Goal: Navigation & Orientation: Go to known website

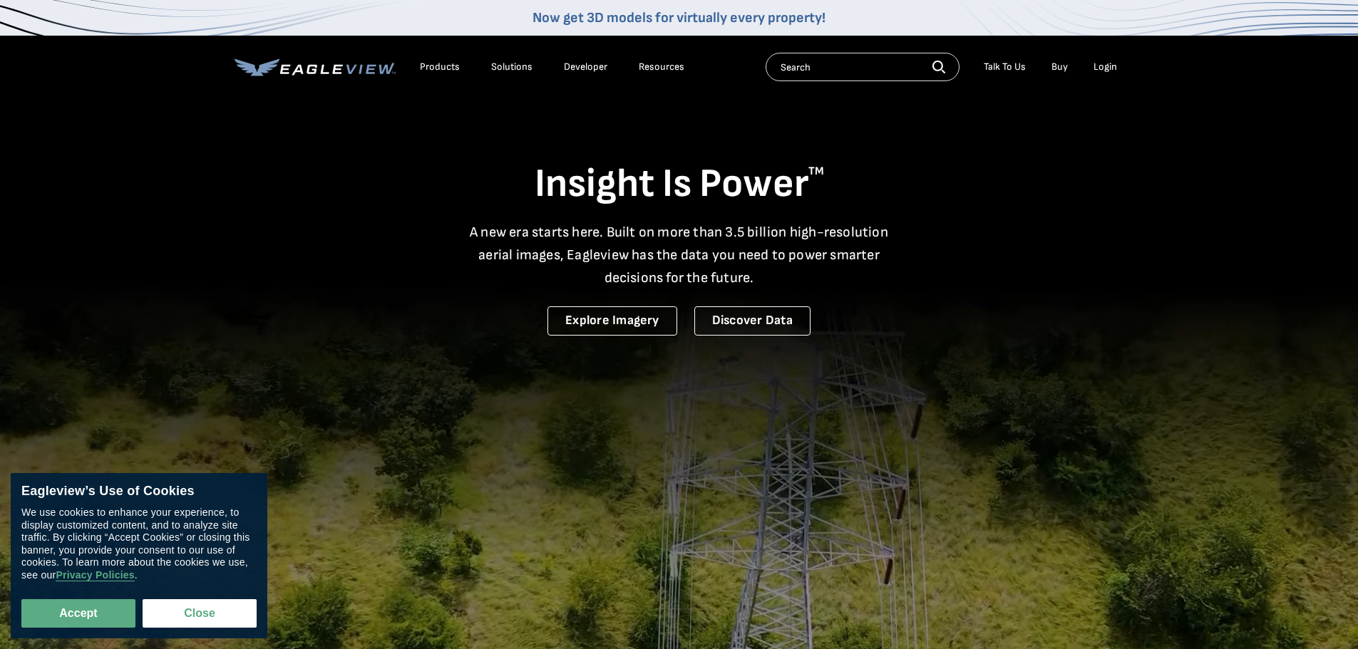
click at [1105, 68] on div "Login" at bounding box center [1105, 67] width 24 height 13
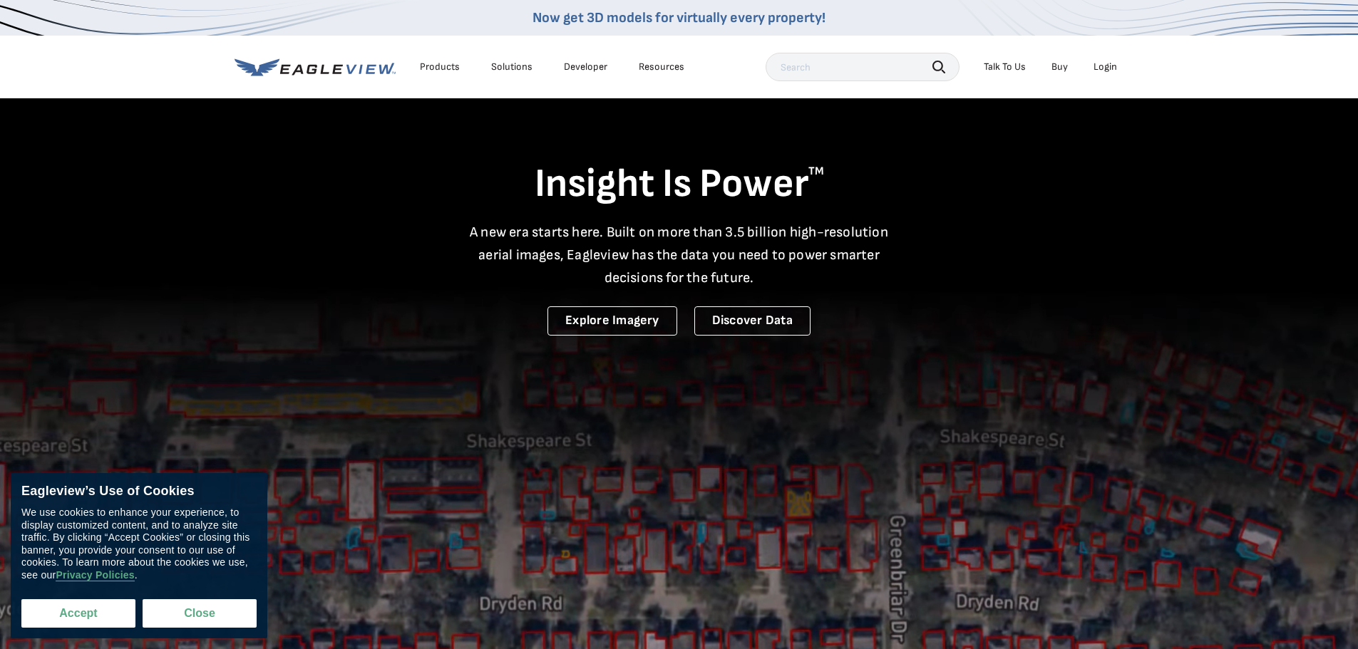
click at [84, 618] on button "Accept" at bounding box center [78, 613] width 114 height 29
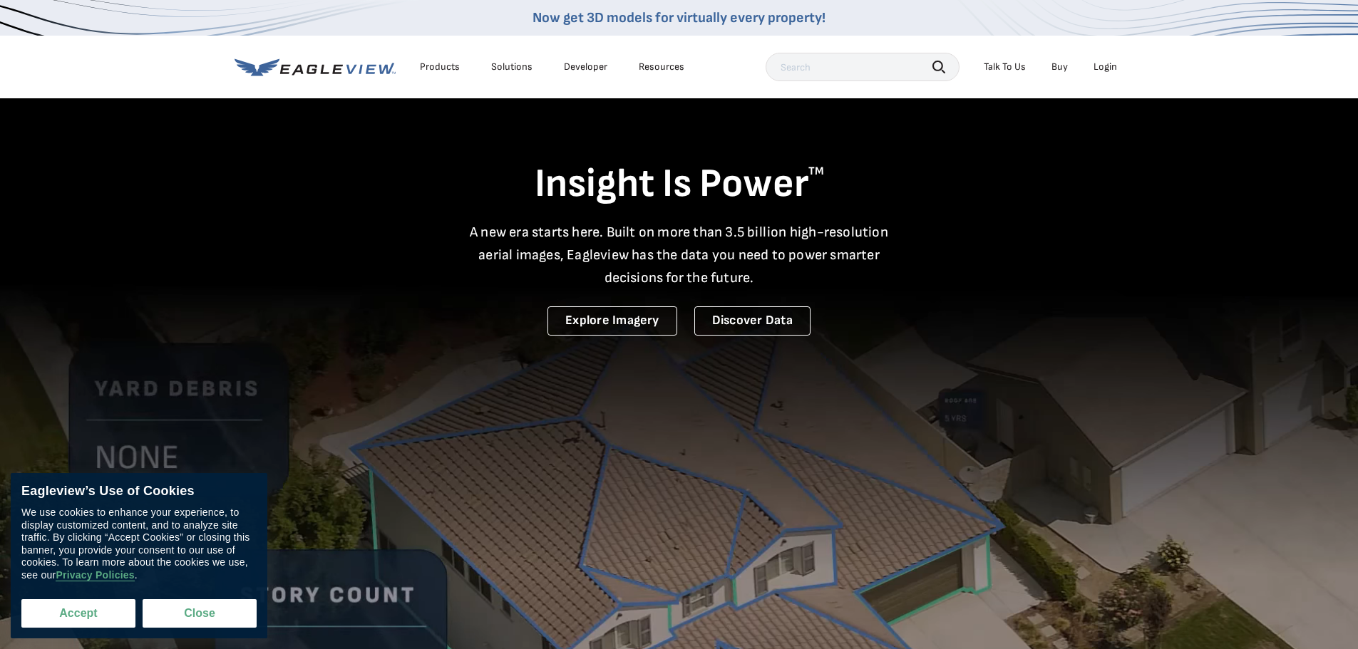
checkbox input "true"
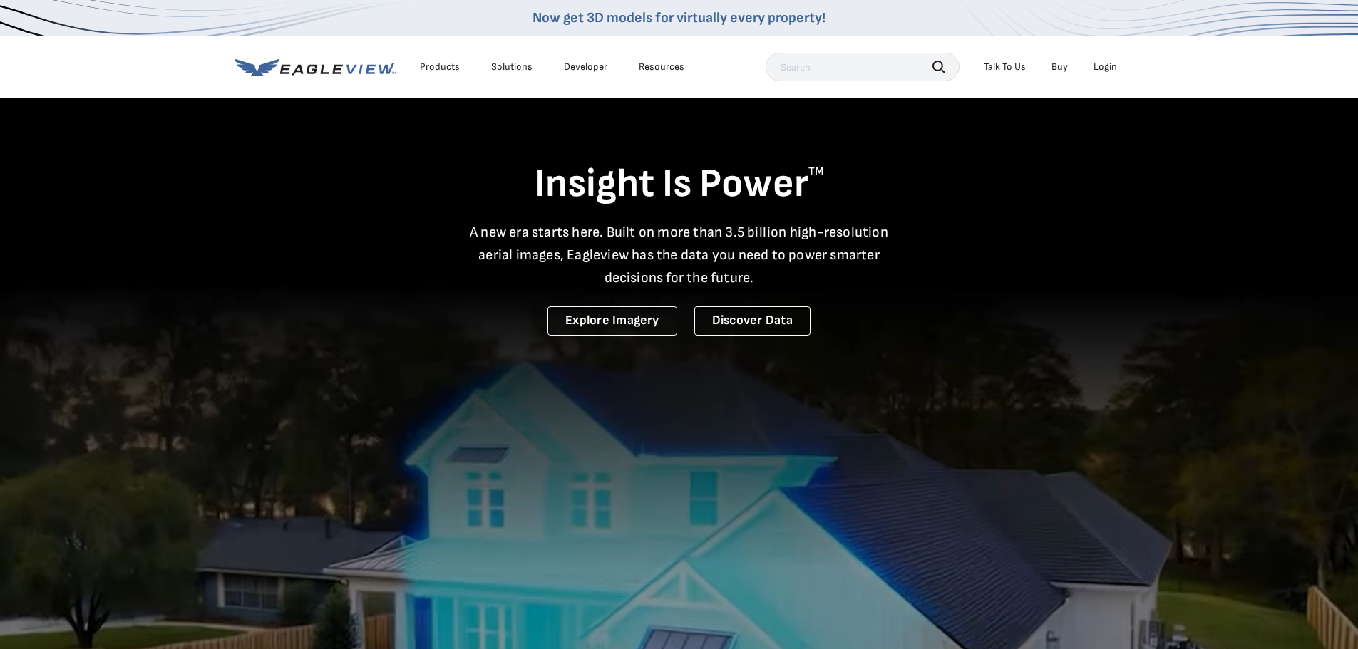
click at [1100, 65] on div "Login" at bounding box center [1105, 67] width 24 height 13
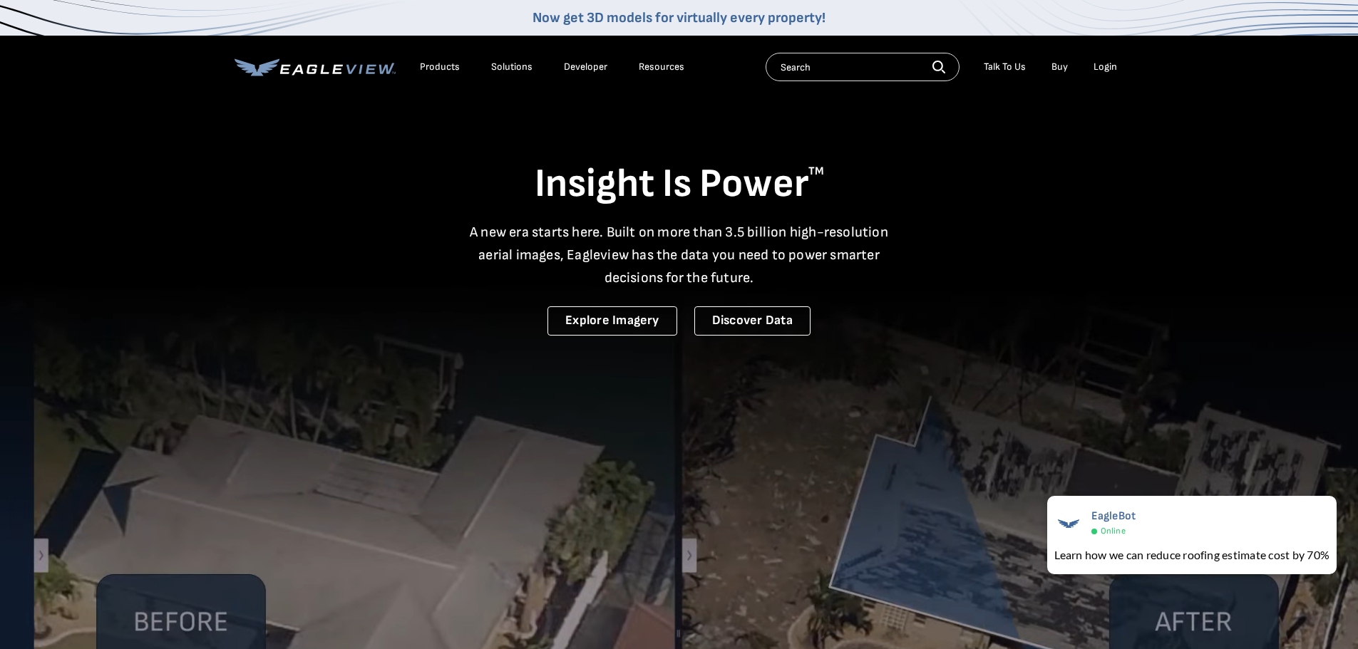
click at [1109, 63] on div "Login" at bounding box center [1105, 67] width 24 height 13
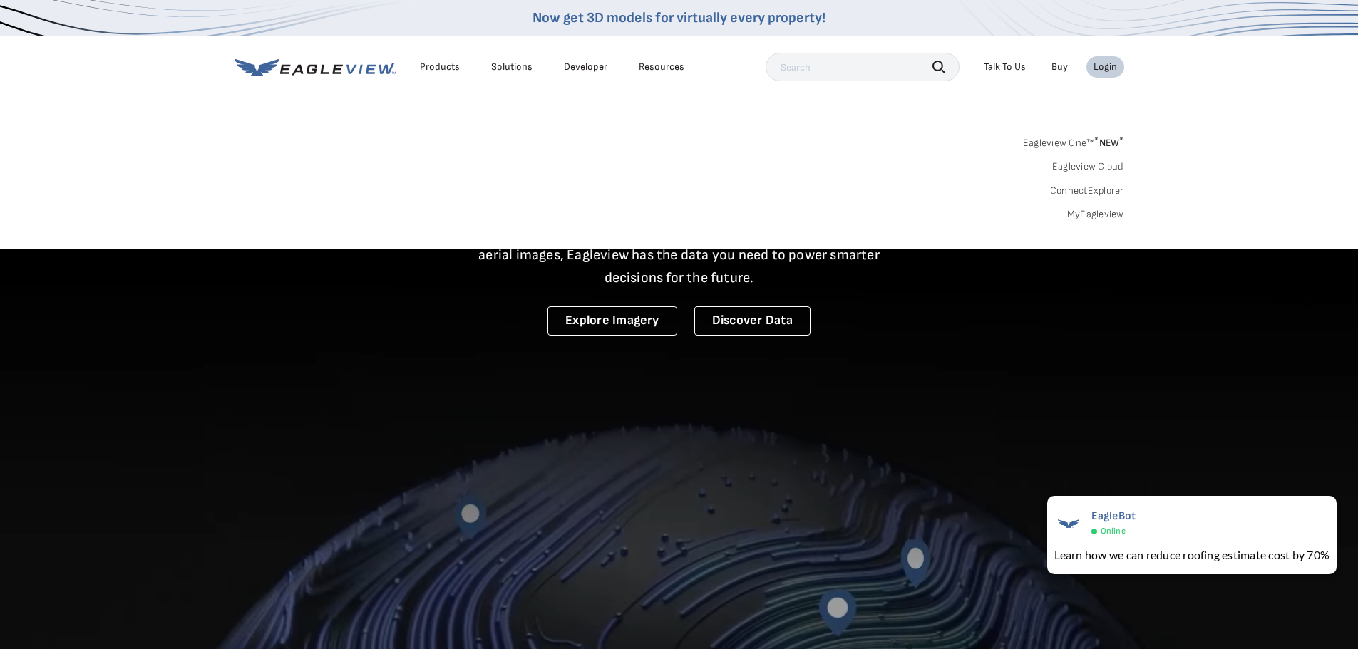
click at [1033, 144] on link "Eagleview One™ * NEW *" at bounding box center [1073, 141] width 101 height 16
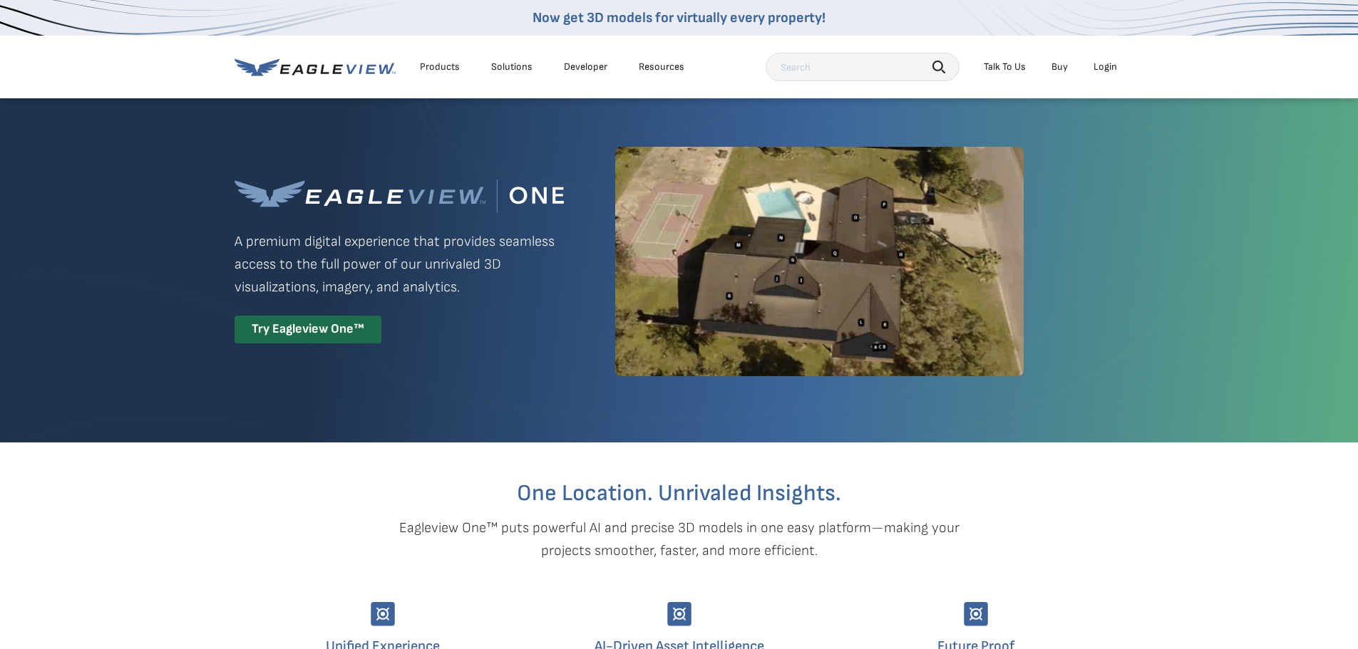
click at [1110, 63] on div "Login" at bounding box center [1105, 67] width 24 height 13
